Goal: Task Accomplishment & Management: Use online tool/utility

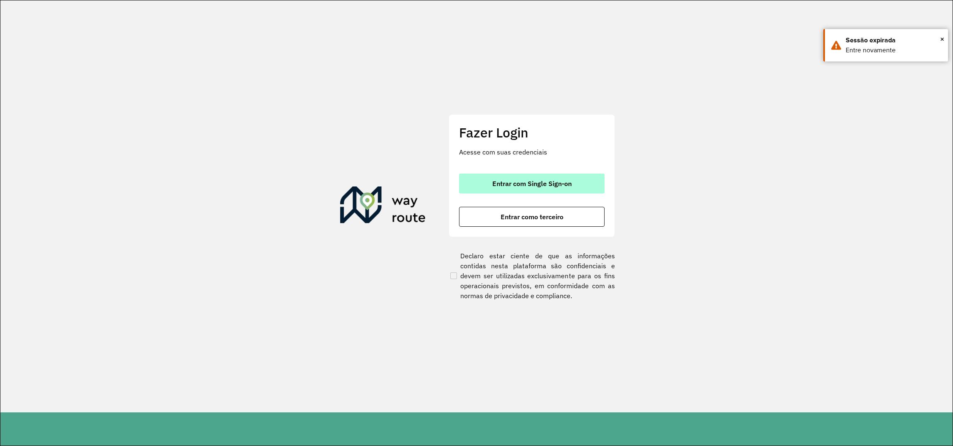
click at [576, 182] on button "Entrar com Single Sign-on" at bounding box center [531, 184] width 145 height 20
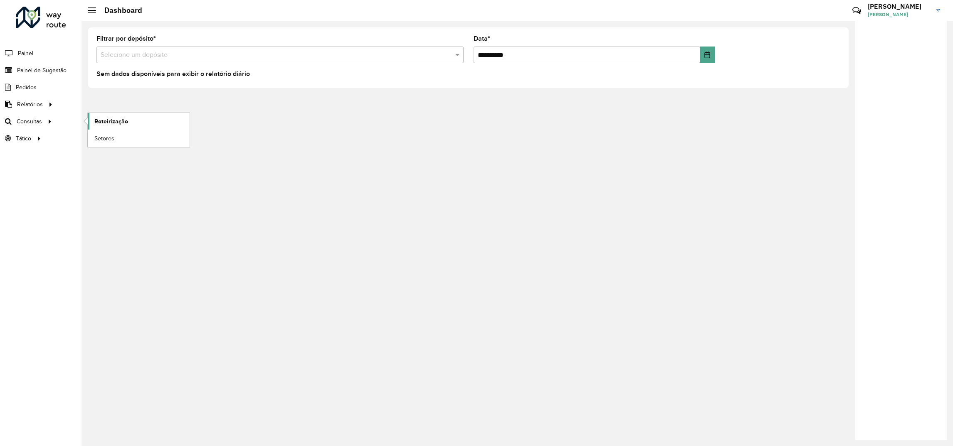
click at [102, 125] on span "Roteirização" at bounding box center [111, 121] width 34 height 9
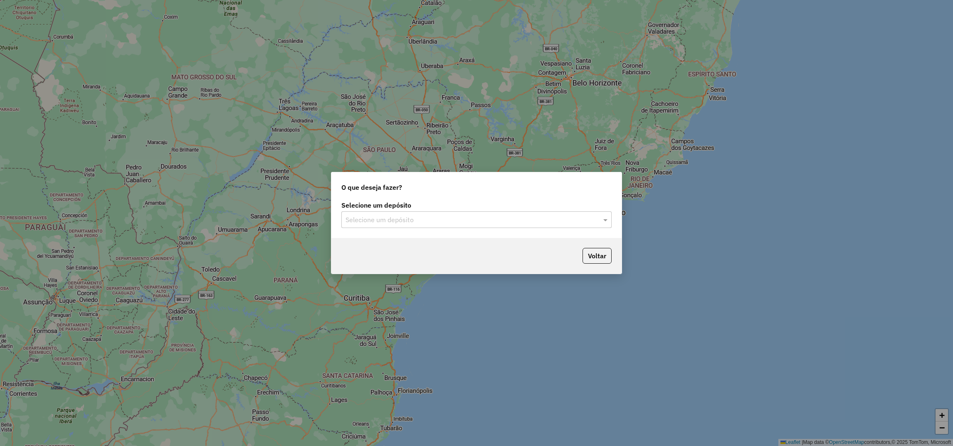
click at [349, 218] on input "text" at bounding box center [467, 220] width 245 height 10
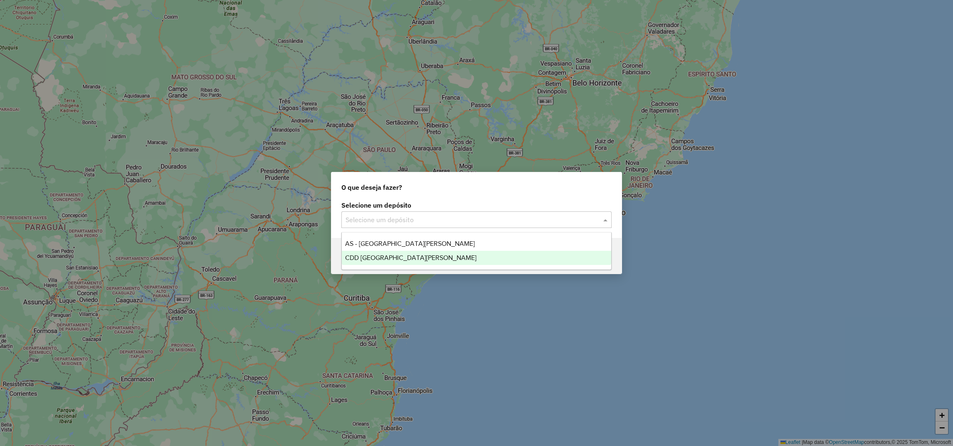
click at [360, 260] on span "CDD Santa Cruz do Sul" at bounding box center [410, 257] width 131 height 7
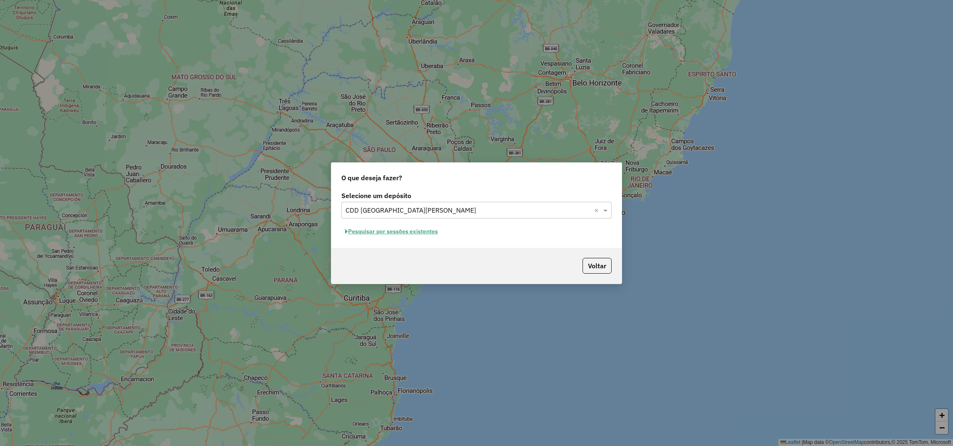
click at [369, 236] on button "Pesquisar por sessões existentes" at bounding box center [391, 231] width 100 height 13
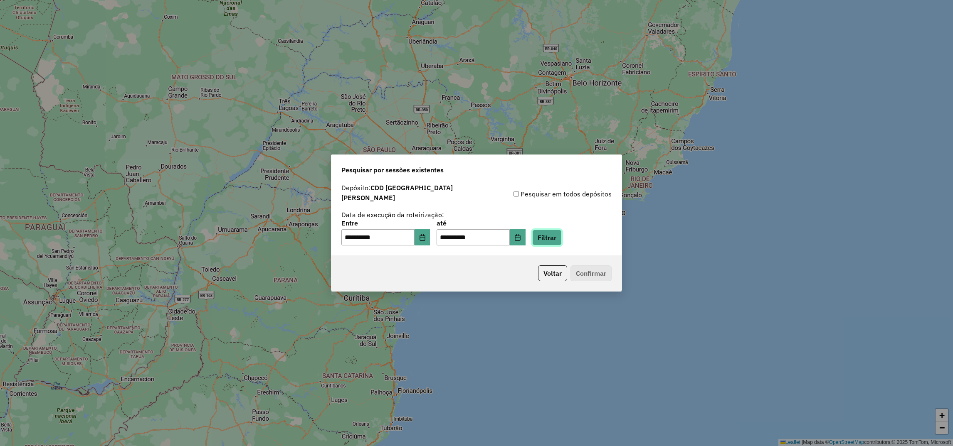
click at [561, 241] on button "Filtrar" at bounding box center [547, 238] width 30 height 16
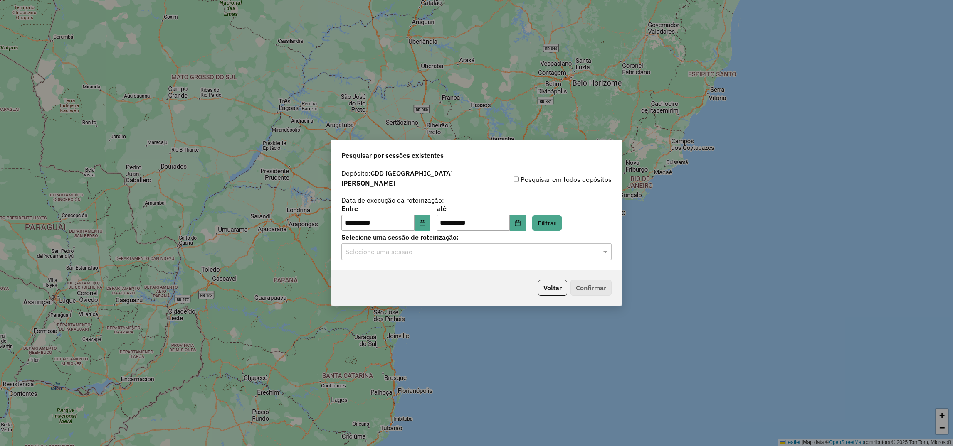
click at [438, 251] on input "text" at bounding box center [467, 252] width 245 height 10
click at [389, 273] on span "1229874 - 15/08/2025 17:35 (Rotas + AS)" at bounding box center [396, 271] width 102 height 7
click at [586, 287] on button "Confirmar" at bounding box center [590, 288] width 41 height 16
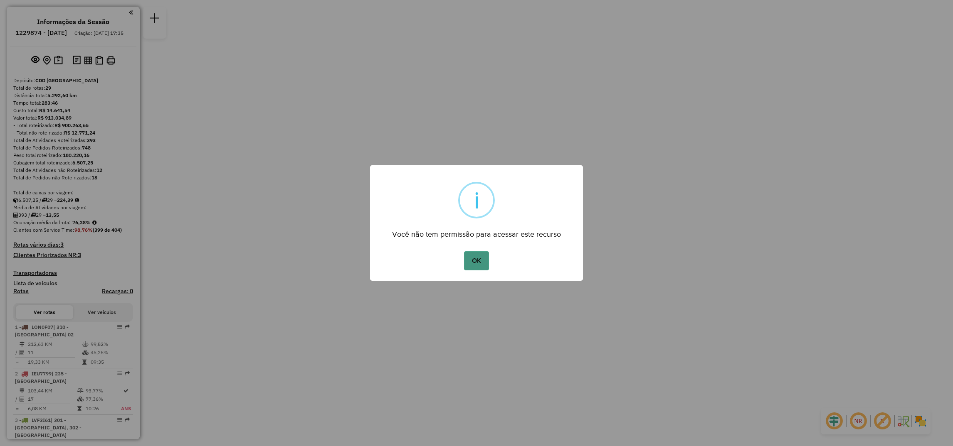
click at [474, 261] on button "OK" at bounding box center [476, 260] width 25 height 19
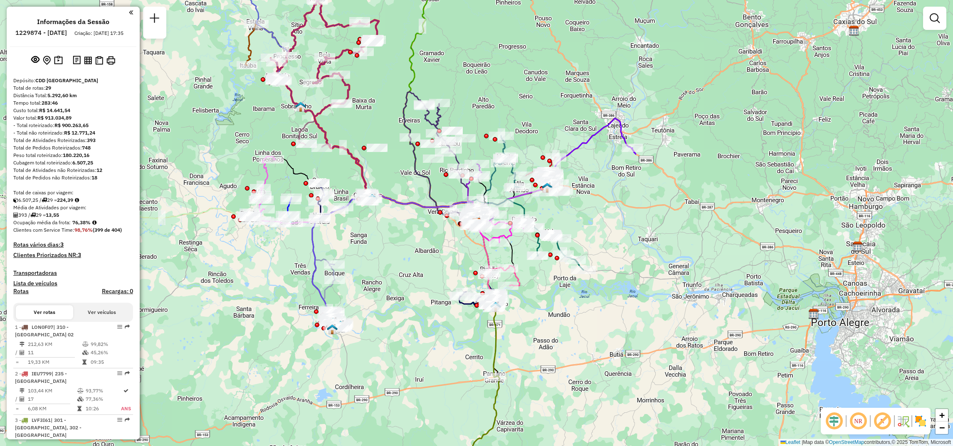
scroll to position [125, 0]
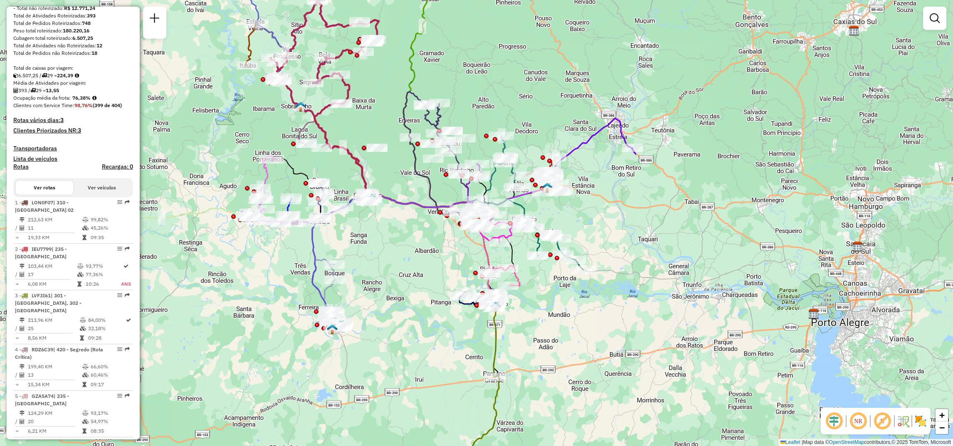
select select "**********"
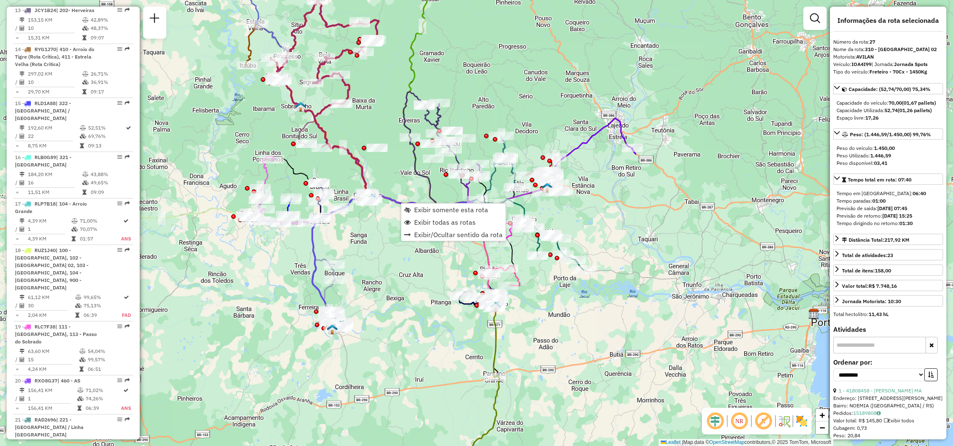
scroll to position [1437, 0]
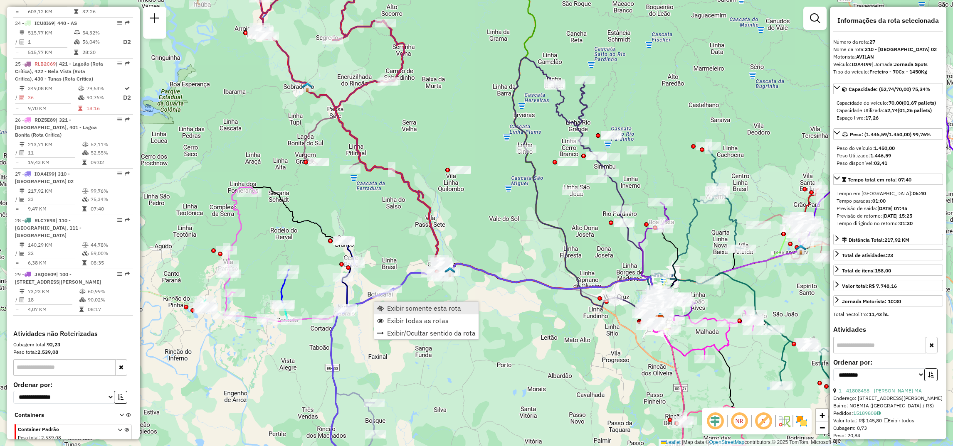
click at [387, 306] on span "Exibir somente esta rota" at bounding box center [424, 308] width 74 height 7
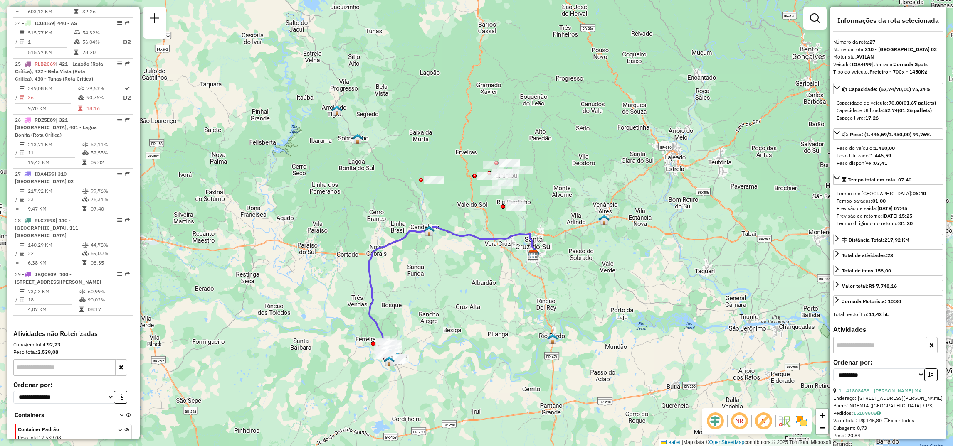
drag, startPoint x: 448, startPoint y: 182, endPoint x: 442, endPoint y: 276, distance: 94.1
click at [442, 276] on div "Janela de atendimento Grade de atendimento Capacidade Transportadoras Veículos …" at bounding box center [476, 223] width 953 height 446
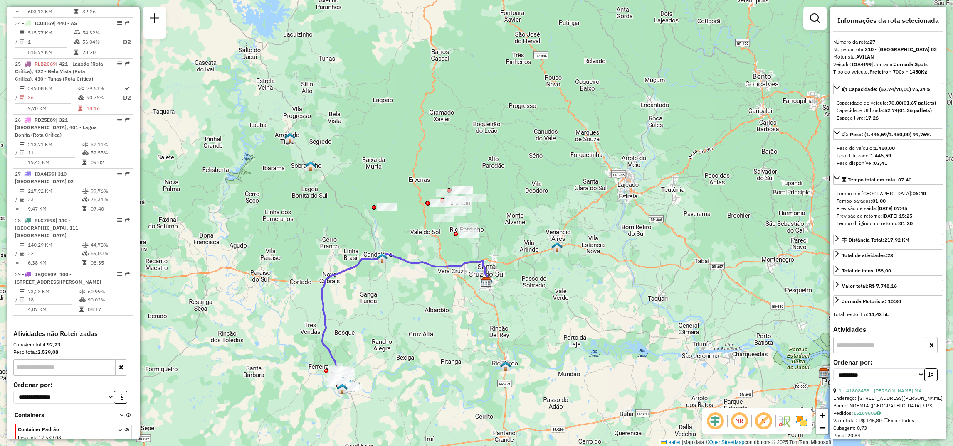
drag, startPoint x: 464, startPoint y: 261, endPoint x: 417, endPoint y: 288, distance: 54.4
click at [417, 288] on div "Janela de atendimento Grade de atendimento Capacidade Transportadoras Veículos …" at bounding box center [476, 223] width 953 height 446
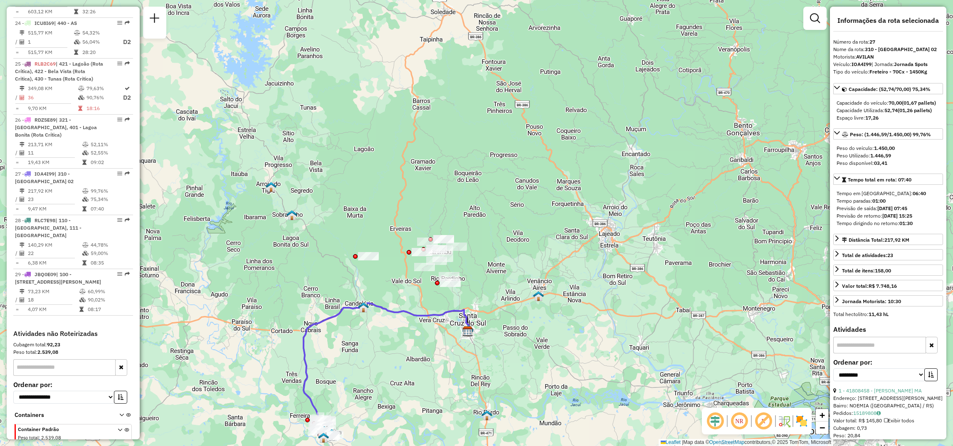
click at [531, 234] on div "Janela de atendimento Grade de atendimento Capacidade Transportadoras Veículos …" at bounding box center [476, 223] width 953 height 446
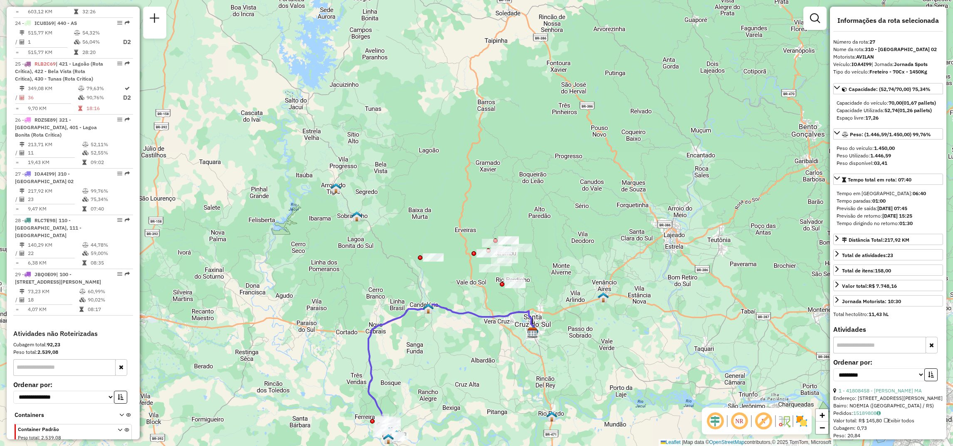
drag, startPoint x: 515, startPoint y: 192, endPoint x: 581, endPoint y: 193, distance: 65.7
click at [581, 193] on div "Janela de atendimento Grade de atendimento Capacidade Transportadoras Veículos …" at bounding box center [476, 223] width 953 height 446
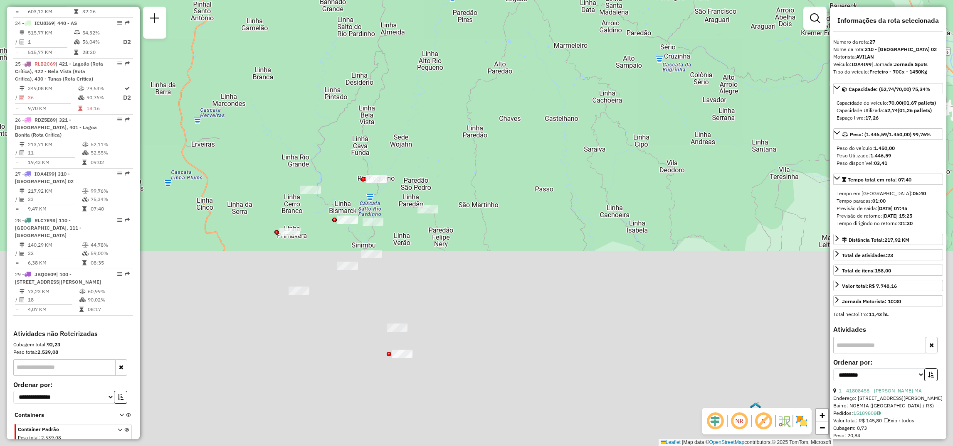
drag, startPoint x: 634, startPoint y: 271, endPoint x: 489, endPoint y: 159, distance: 183.6
click at [569, 47] on div "Janela de atendimento Grade de atendimento Capacidade Transportadoras Veículos …" at bounding box center [476, 223] width 953 height 446
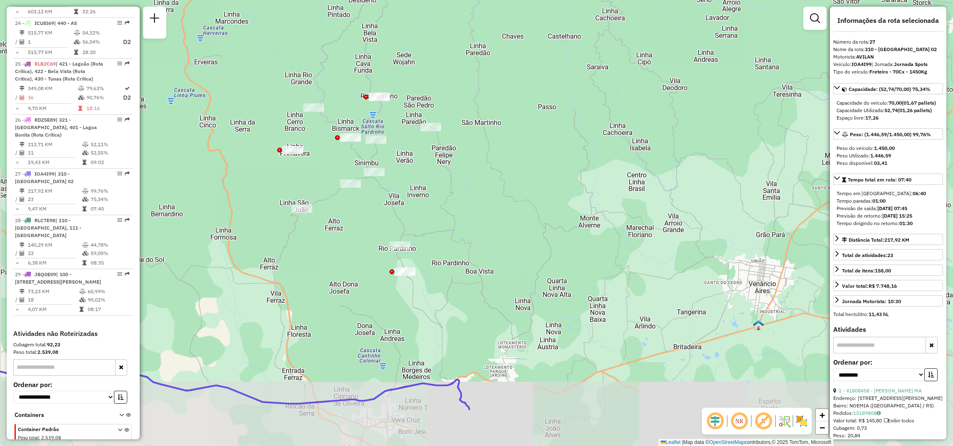
drag, startPoint x: 488, startPoint y: 246, endPoint x: 490, endPoint y: 204, distance: 42.4
click at [490, 204] on div "Janela de atendimento Grade de atendimento Capacidade Transportadoras Veículos …" at bounding box center [476, 223] width 953 height 446
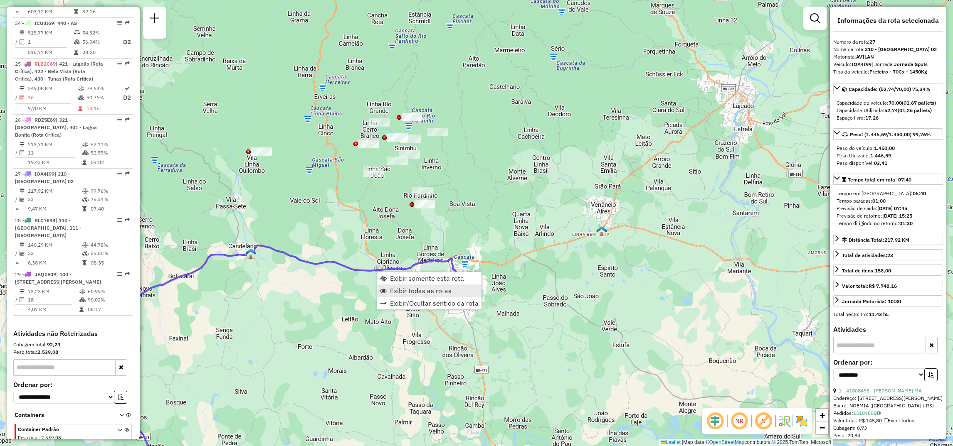
click at [381, 290] on span "Exibir todas as rotas" at bounding box center [383, 291] width 7 height 7
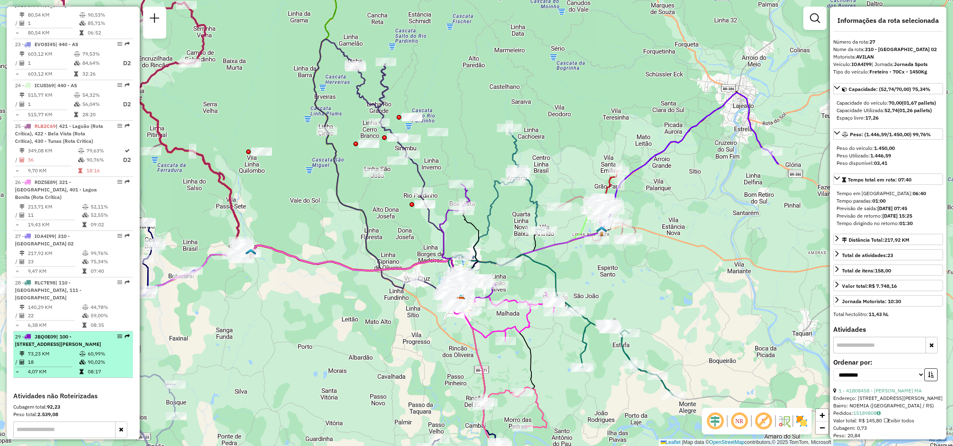
scroll to position [1125, 0]
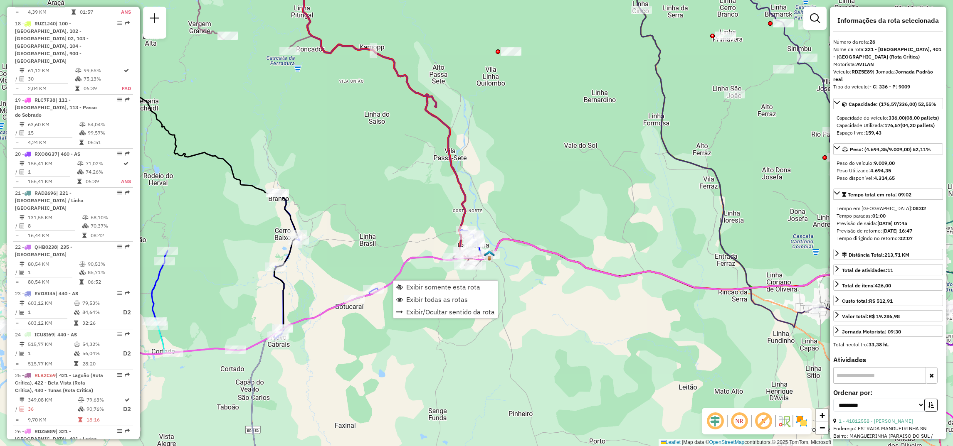
scroll to position [1437, 0]
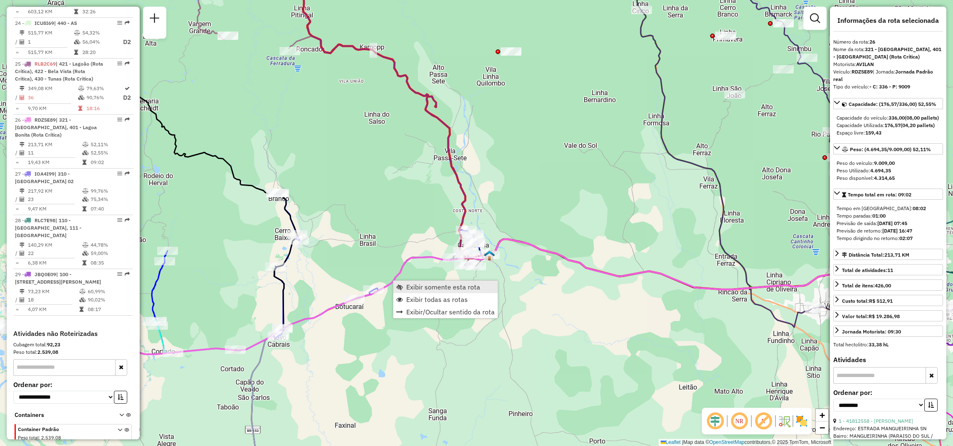
click at [414, 288] on span "Exibir somente esta rota" at bounding box center [443, 287] width 74 height 7
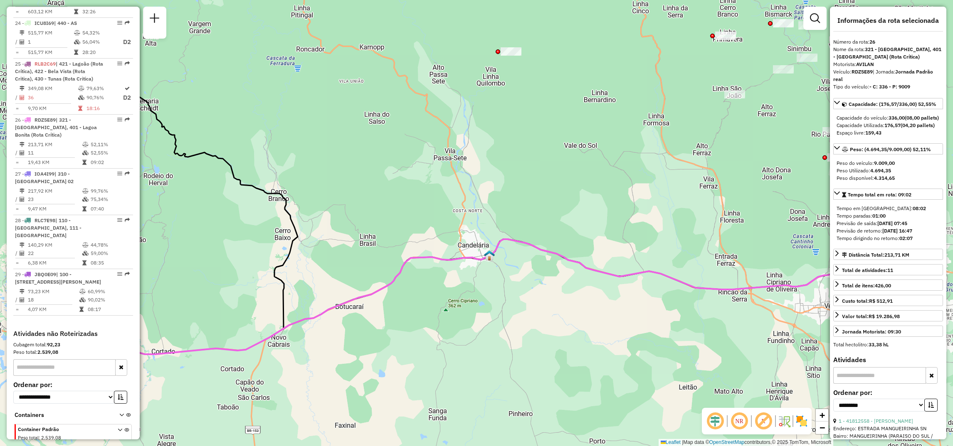
drag, startPoint x: 573, startPoint y: 322, endPoint x: 492, endPoint y: 322, distance: 81.5
click at [492, 322] on div "Janela de atendimento Grade de atendimento Capacidade Transportadoras Veículos …" at bounding box center [476, 223] width 953 height 446
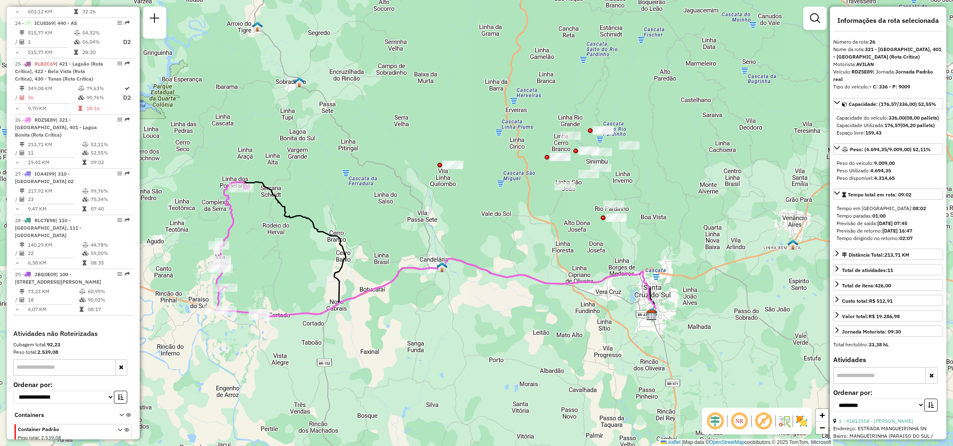
drag, startPoint x: 505, startPoint y: 342, endPoint x: 515, endPoint y: 328, distance: 17.8
click at [519, 329] on div "Janela de atendimento Grade de atendimento Capacidade Transportadoras Veículos …" at bounding box center [476, 223] width 953 height 446
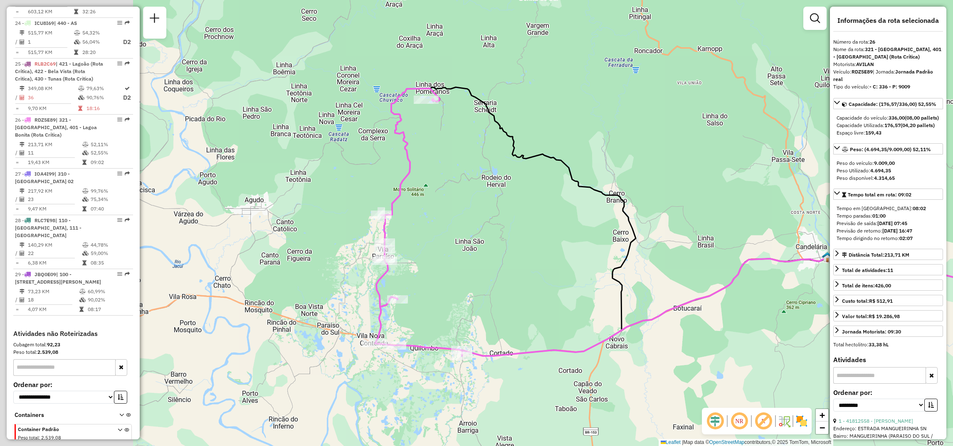
drag, startPoint x: 241, startPoint y: 248, endPoint x: 598, endPoint y: 276, distance: 358.5
click at [598, 276] on div "Janela de atendimento Grade de atendimento Capacidade Transportadoras Veículos …" at bounding box center [476, 223] width 953 height 446
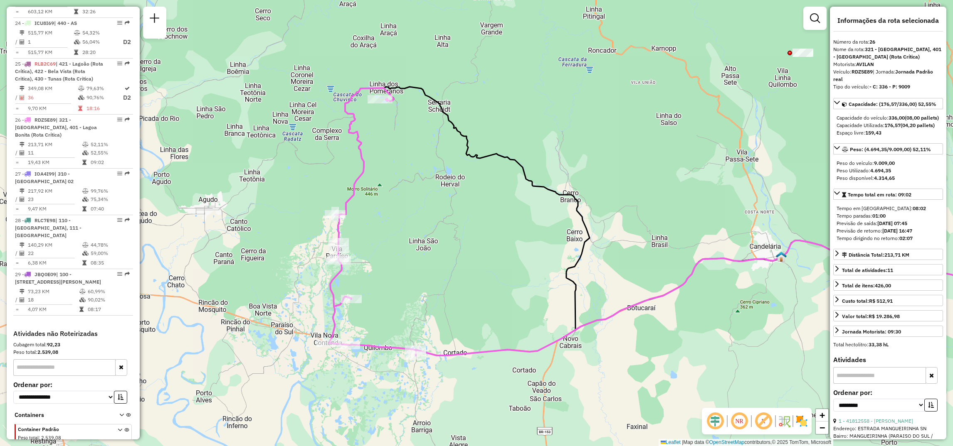
drag, startPoint x: 564, startPoint y: 249, endPoint x: 516, endPoint y: 248, distance: 48.2
click at [516, 248] on div "Janela de atendimento Grade de atendimento Capacidade Transportadoras Veículos …" at bounding box center [476, 223] width 953 height 446
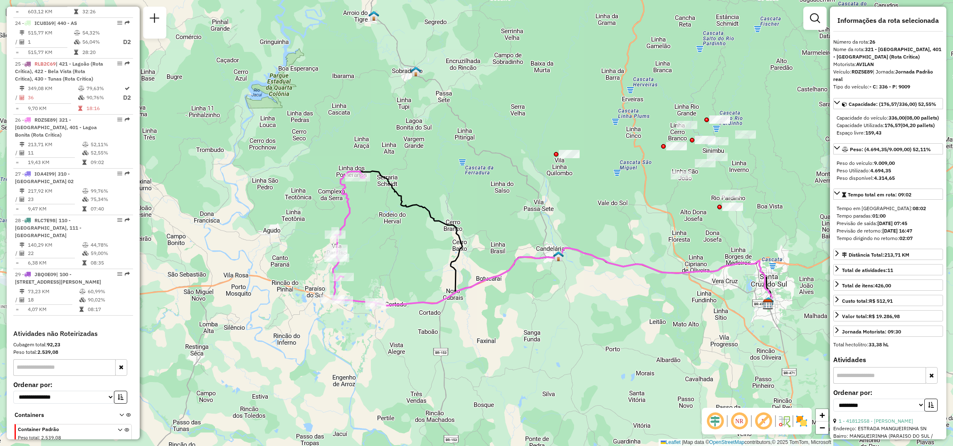
drag, startPoint x: 622, startPoint y: 285, endPoint x: 535, endPoint y: 288, distance: 86.9
click at [535, 288] on div "Janela de atendimento Grade de atendimento Capacidade Transportadoras Veículos …" at bounding box center [476, 223] width 953 height 446
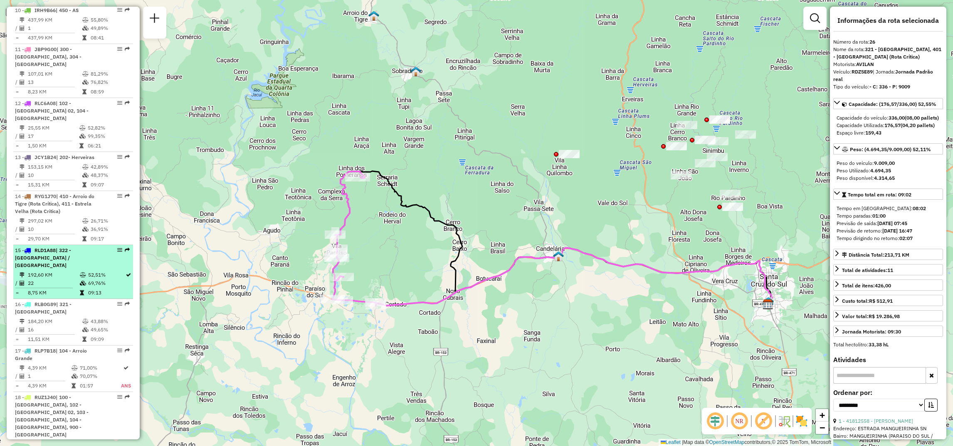
scroll to position [689, 0]
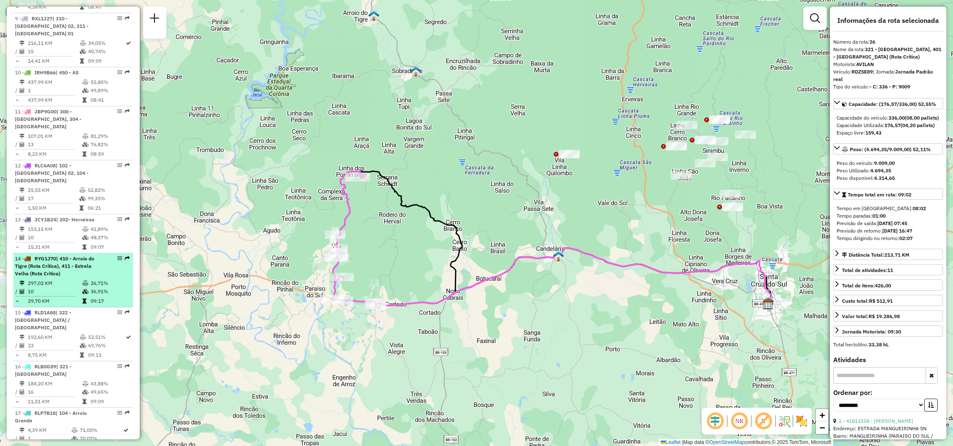
click at [57, 256] on span "| 410 - Arroio do Tigre (Rota Crítica), 411 - Estrela Velha (Rota Critica)" at bounding box center [54, 266] width 79 height 21
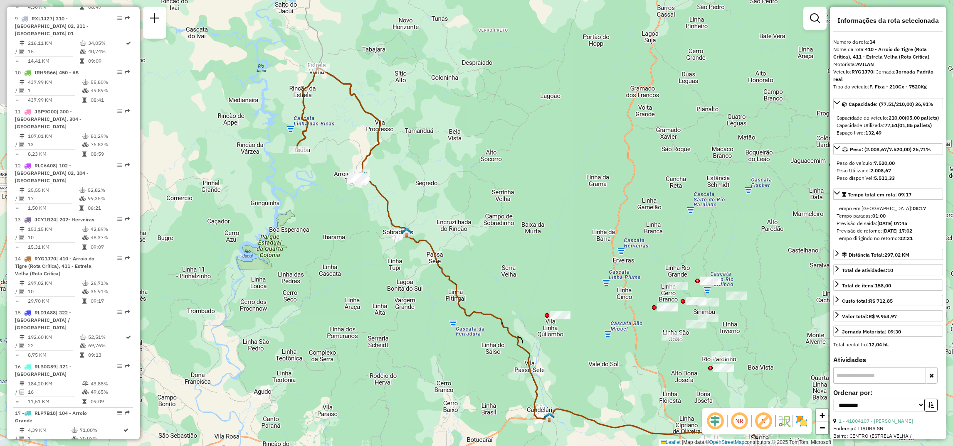
drag, startPoint x: 384, startPoint y: 118, endPoint x: 437, endPoint y: 163, distance: 70.1
click at [437, 163] on div "Janela de atendimento Grade de atendimento Capacidade Transportadoras Veículos …" at bounding box center [476, 223] width 953 height 446
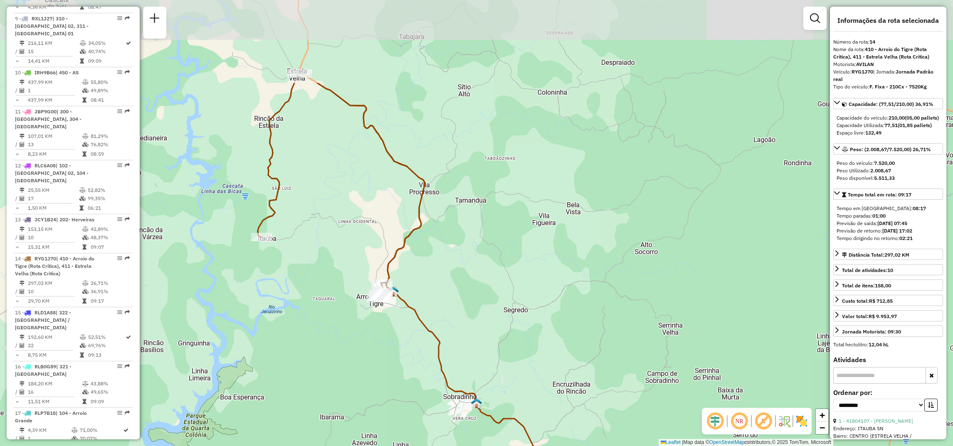
drag, startPoint x: 444, startPoint y: 155, endPoint x: 530, endPoint y: 296, distance: 164.9
click at [530, 296] on div "Janela de atendimento Grade de atendimento Capacidade Transportadoras Veículos …" at bounding box center [476, 223] width 953 height 446
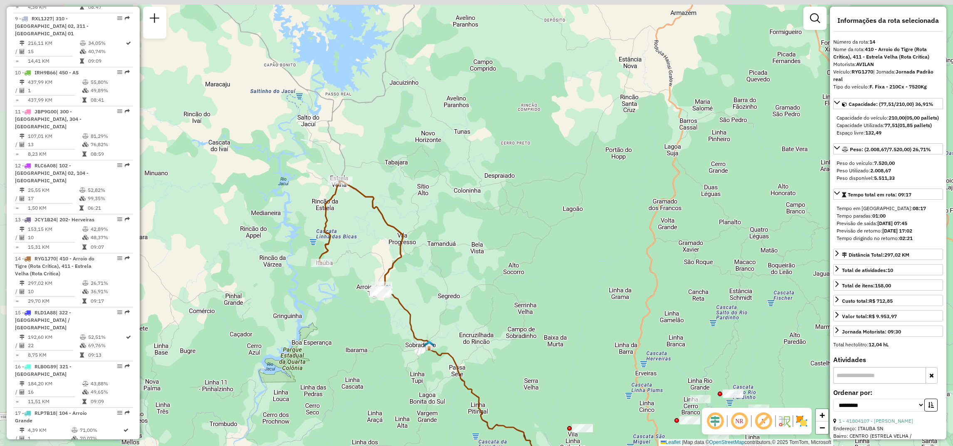
drag, startPoint x: 471, startPoint y: 251, endPoint x: 545, endPoint y: 276, distance: 78.3
click at [545, 276] on div "Janela de atendimento Grade de atendimento Capacidade Transportadoras Veículos …" at bounding box center [476, 223] width 953 height 446
